Goal: Check status: Check status

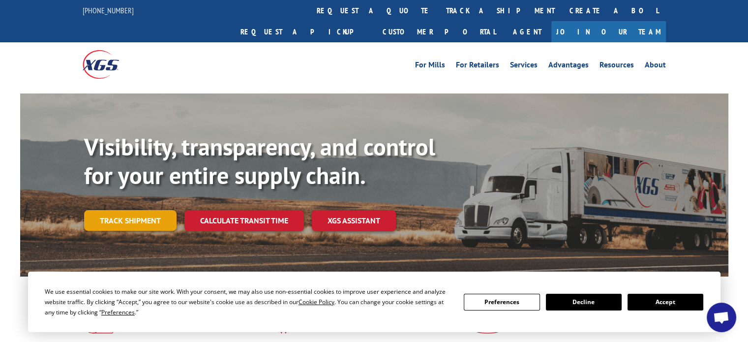
click at [152, 210] on link "Track shipment" at bounding box center [130, 220] width 92 height 21
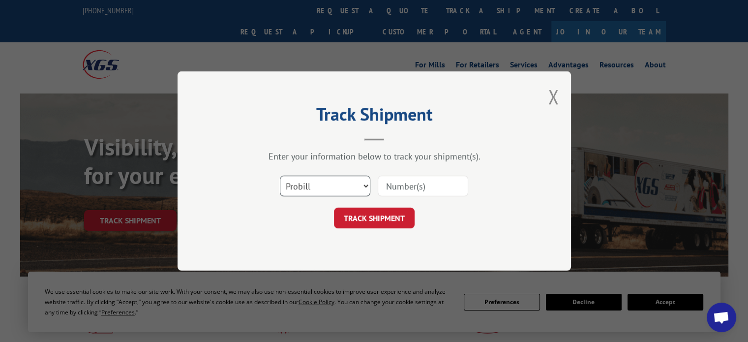
click at [363, 187] on select "Select category... Probill BOL PO" at bounding box center [325, 186] width 91 height 21
click at [280, 176] on select "Select category... Probill BOL PO" at bounding box center [325, 186] width 91 height 21
click at [403, 176] on input at bounding box center [423, 186] width 91 height 21
click at [366, 186] on select "Select category... Probill BOL PO" at bounding box center [325, 186] width 91 height 21
select select "probill"
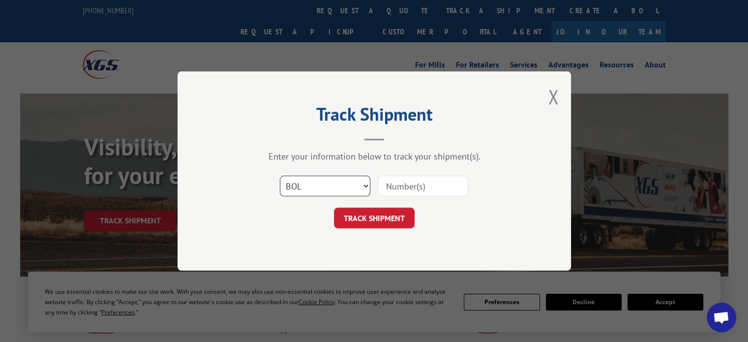
click at [280, 176] on select "Select category... Probill BOL PO" at bounding box center [325, 186] width 91 height 21
click at [405, 188] on input at bounding box center [423, 186] width 91 height 21
type input "17615162"
click at [389, 219] on button "TRACK SHIPMENT" at bounding box center [374, 218] width 81 height 21
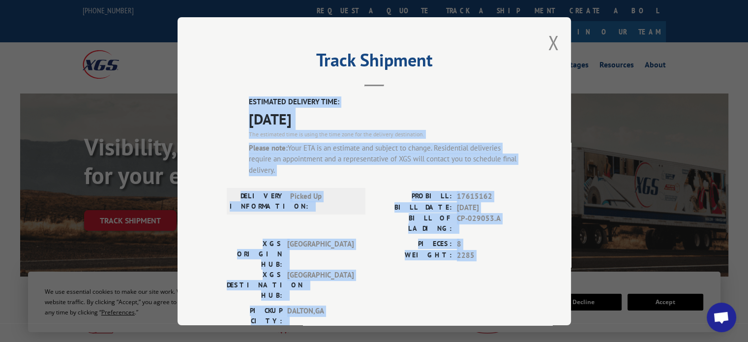
drag, startPoint x: 234, startPoint y: 102, endPoint x: 505, endPoint y: 279, distance: 324.4
click at [505, 279] on div "ESTIMATED DELIVERY TIME: [DATE] The estimated time is using the time zone for t…" at bounding box center [374, 295] width 295 height 399
copy div "ESTIMATED DELIVERY TIME: [DATE] The estimated time is using the time zone for t…"
